Goal: Task Accomplishment & Management: Manage account settings

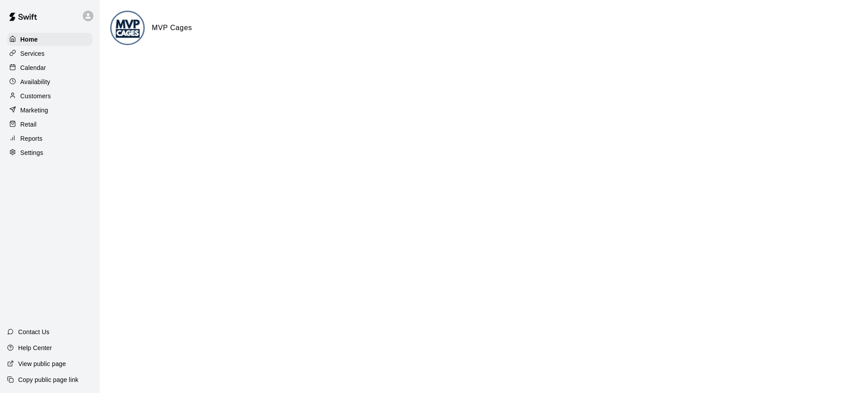
click at [42, 69] on p "Calendar" at bounding box center [33, 67] width 26 height 9
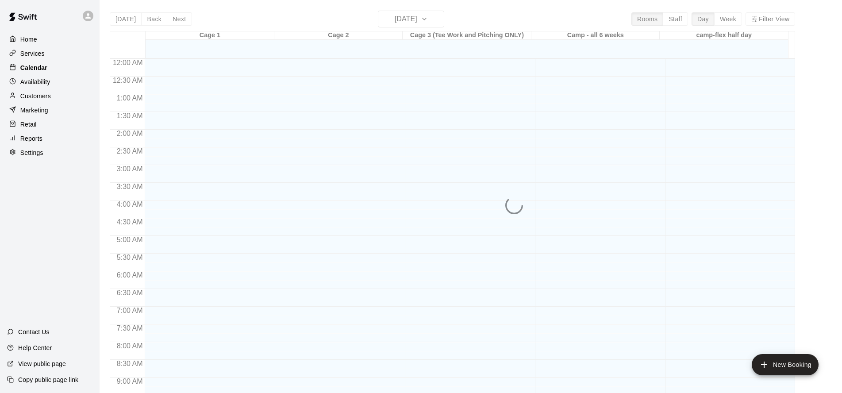
scroll to position [479, 0]
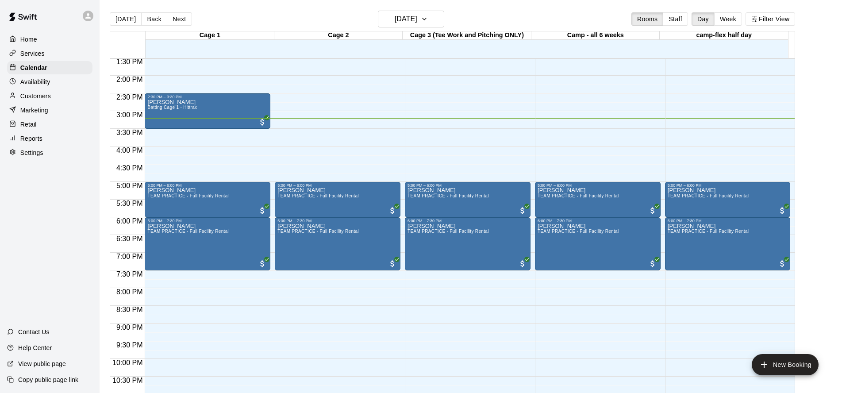
click at [42, 52] on p "Services" at bounding box center [32, 53] width 24 height 9
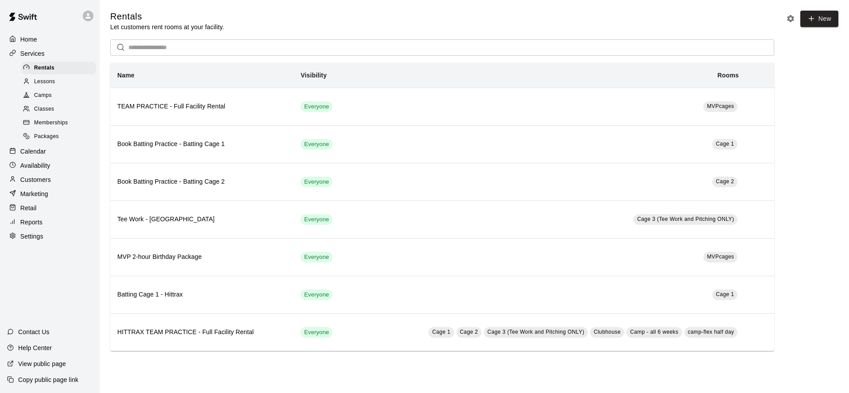
click at [55, 120] on span "Memberships" at bounding box center [51, 123] width 34 height 9
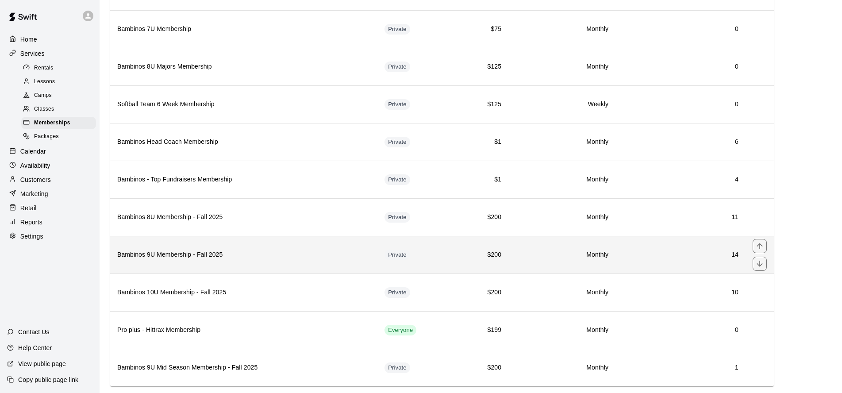
scroll to position [321, 0]
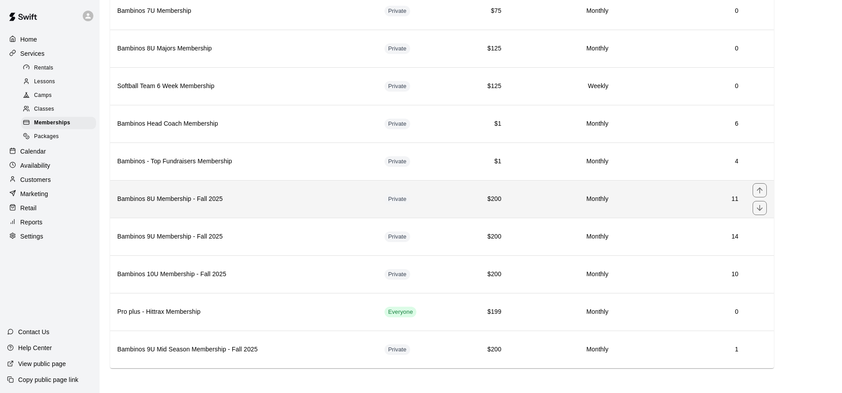
click at [207, 195] on h6 "Bambinos 8U Membership - Fall 2025" at bounding box center [243, 199] width 253 height 10
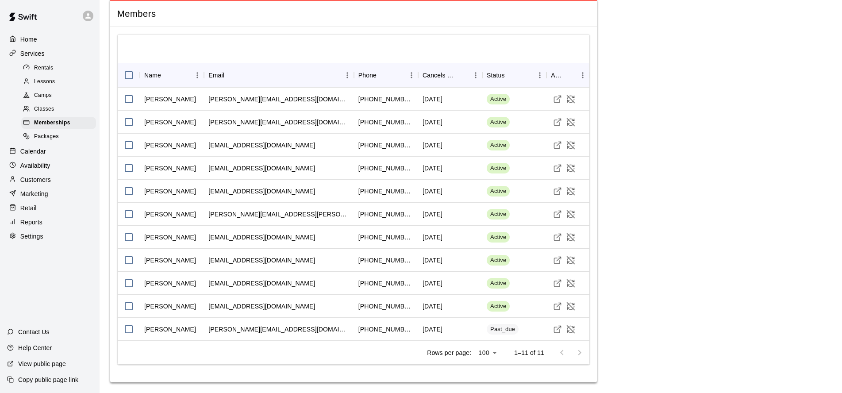
scroll to position [890, 0]
click at [557, 329] on icon "Visit customer profile" at bounding box center [557, 329] width 9 height 9
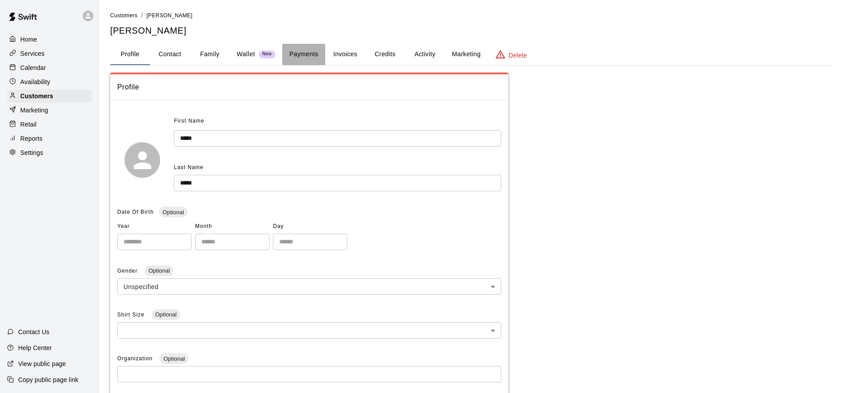
click at [307, 52] on button "Payments" at bounding box center [303, 54] width 43 height 21
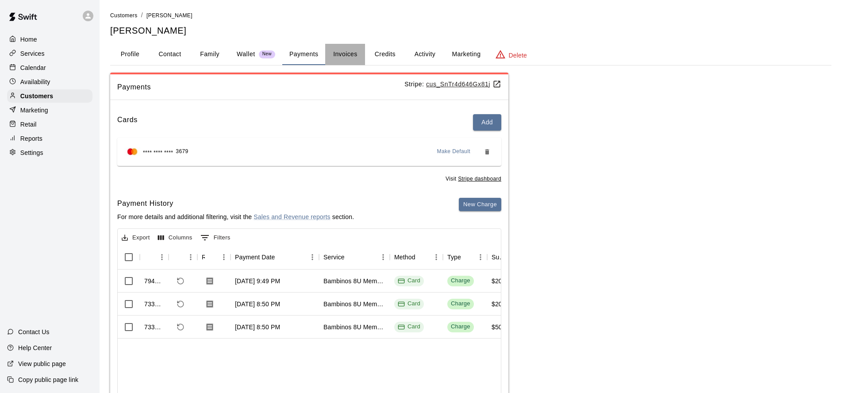
click at [344, 53] on button "Invoices" at bounding box center [345, 54] width 40 height 21
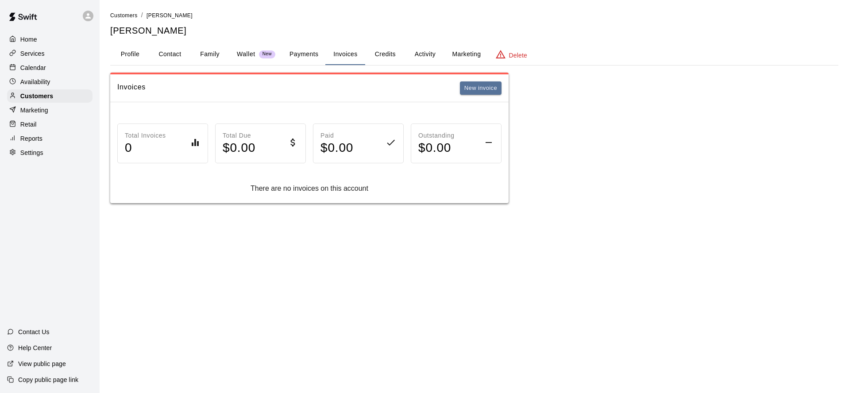
click at [430, 53] on button "Activity" at bounding box center [425, 54] width 40 height 21
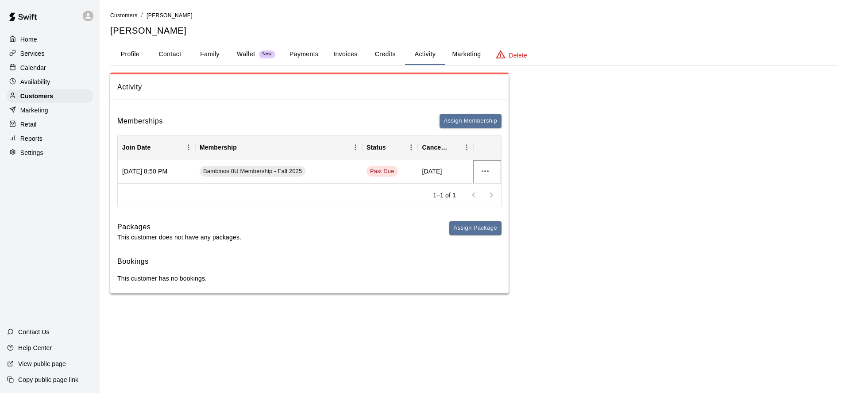
click at [480, 173] on icon "more actions" at bounding box center [485, 171] width 11 height 11
click at [490, 188] on li "View details" at bounding box center [502, 189] width 50 height 15
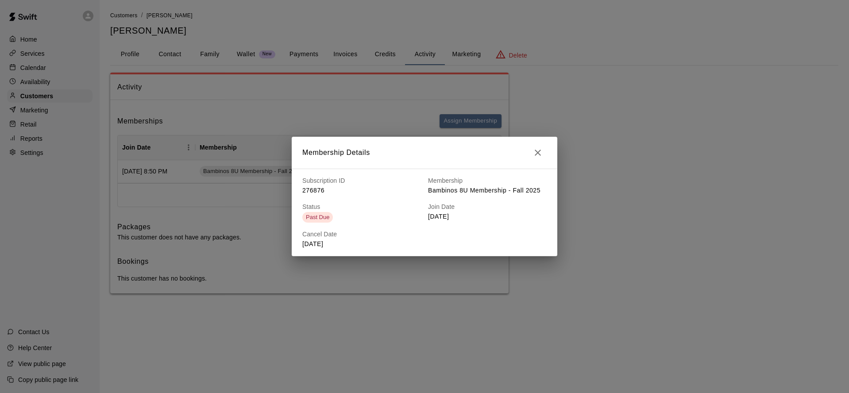
click at [537, 149] on icon "button" at bounding box center [537, 152] width 11 height 11
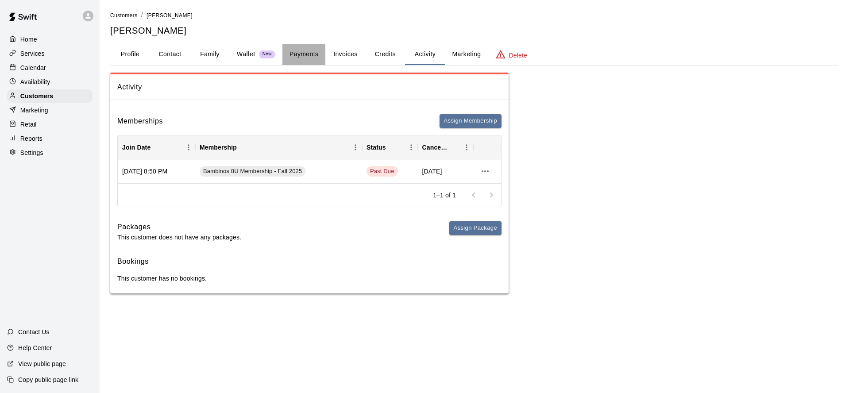
click at [305, 54] on button "Payments" at bounding box center [303, 54] width 43 height 21
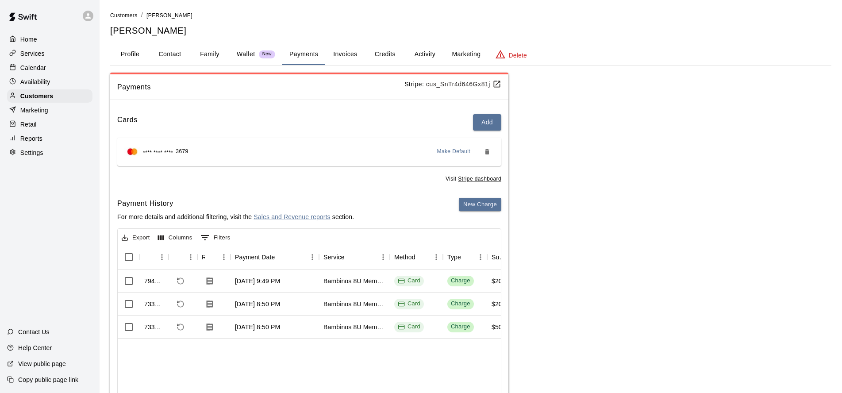
click at [459, 83] on u "cus_SnTr4d646Gx81j" at bounding box center [463, 84] width 75 height 7
click at [469, 82] on u "cus_SnTr4d646Gx81j" at bounding box center [463, 84] width 75 height 7
